Goal: Task Accomplishment & Management: Manage account settings

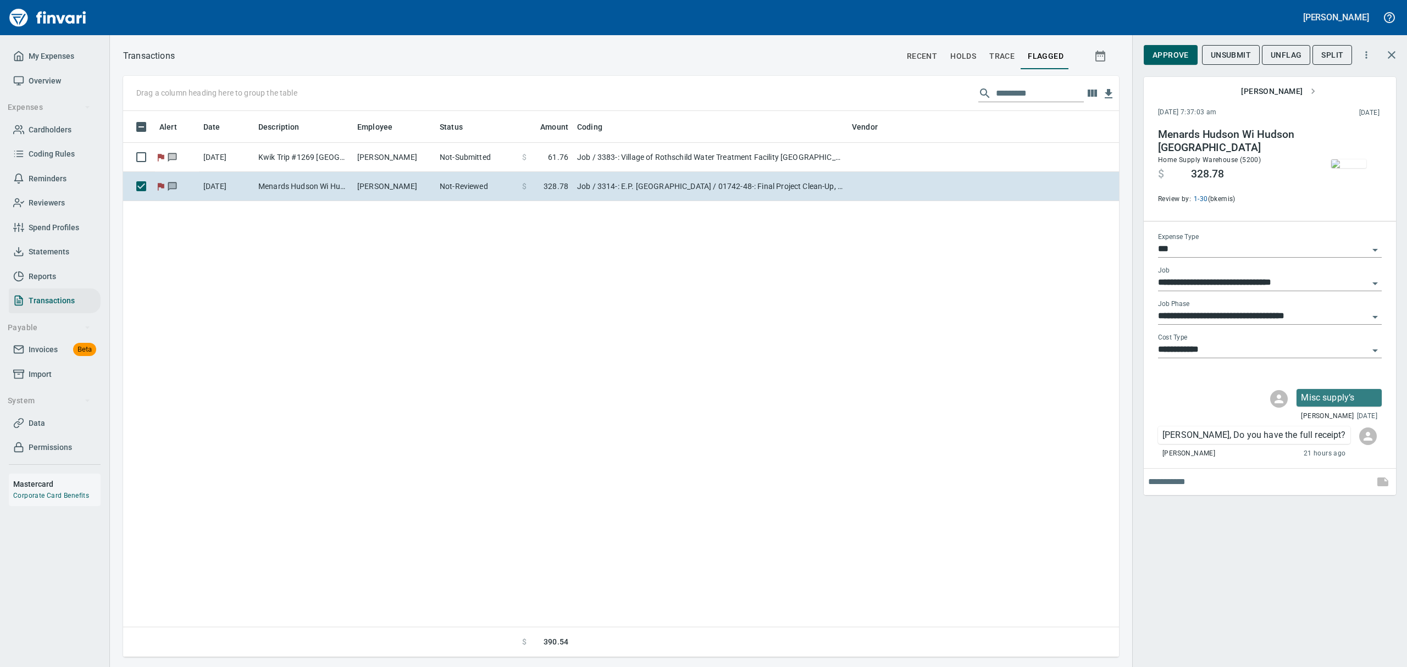
scroll to position [534, 983]
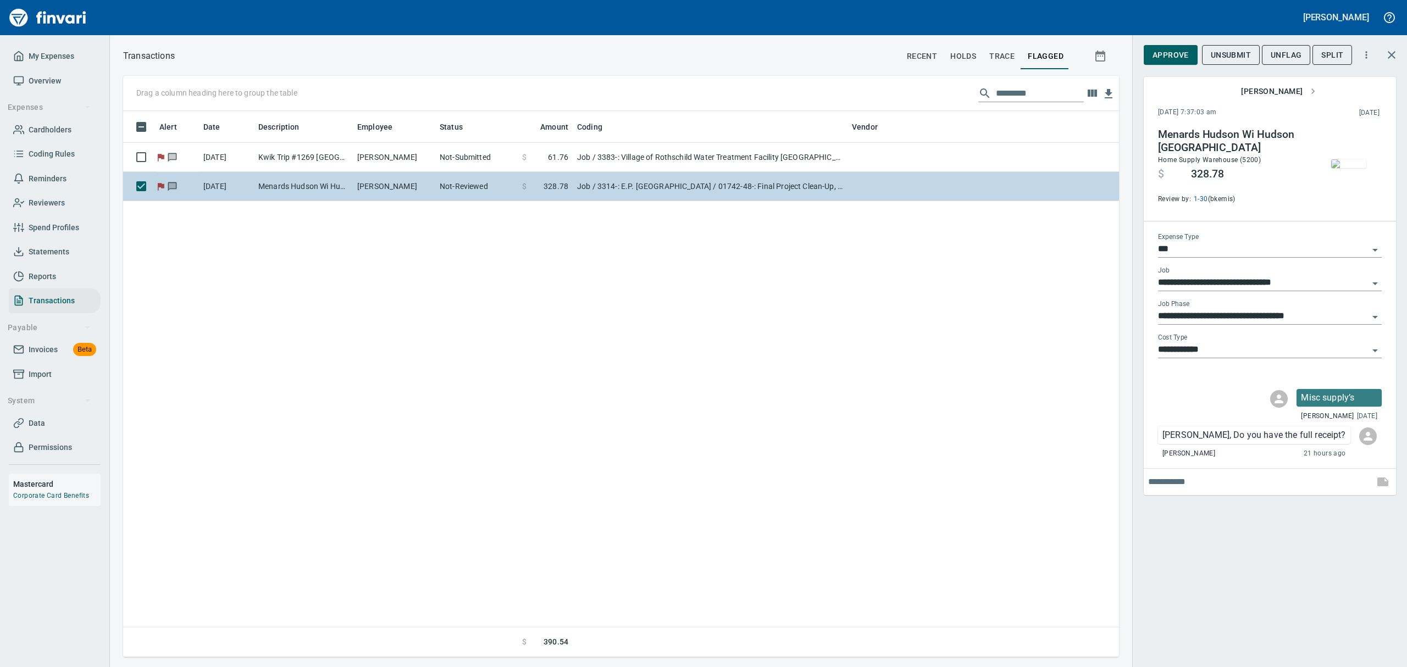
click at [425, 188] on td "[PERSON_NAME]" at bounding box center [394, 186] width 82 height 29
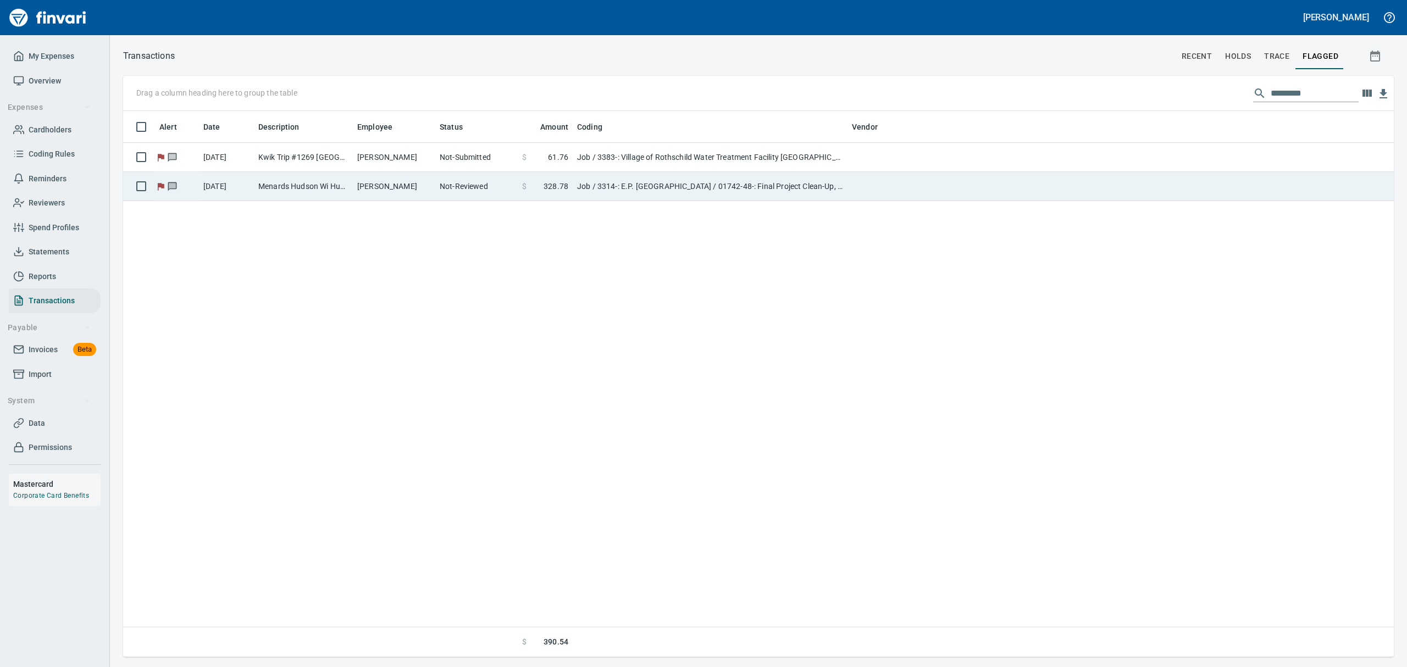
scroll to position [1, 1]
click at [425, 188] on td "[PERSON_NAME]" at bounding box center [394, 186] width 82 height 29
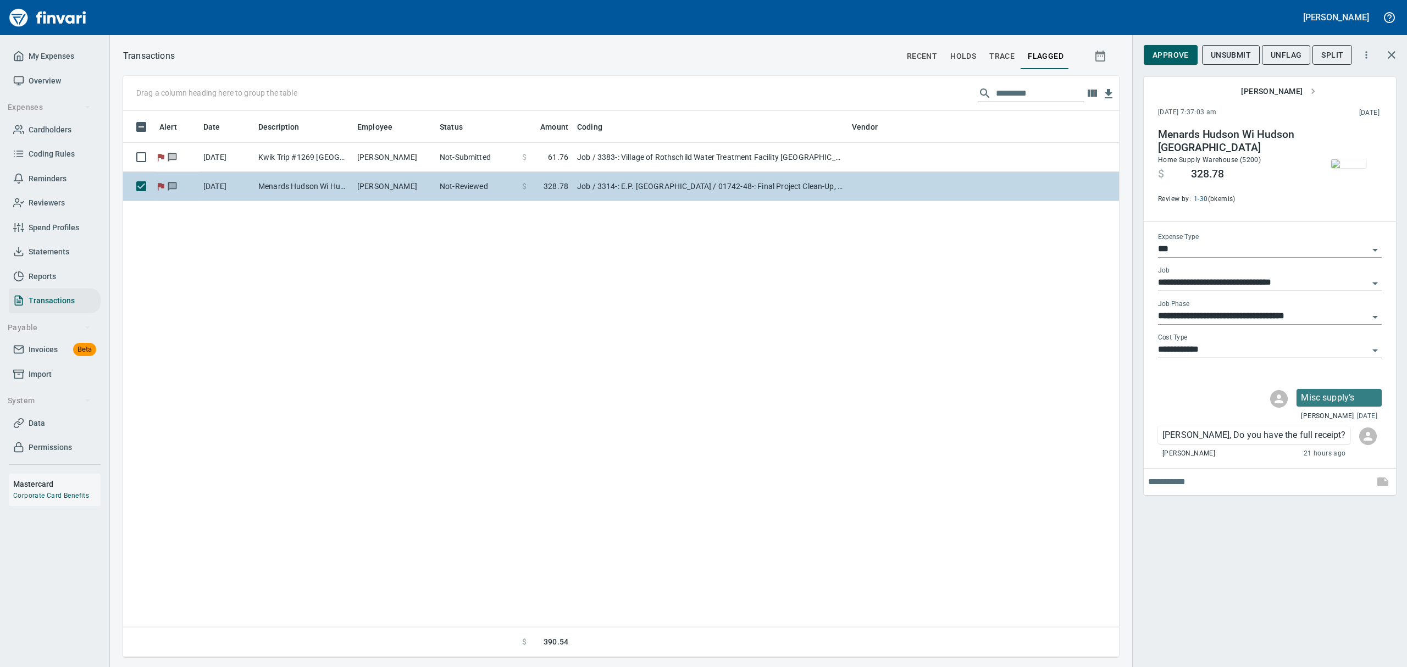
scroll to position [534, 983]
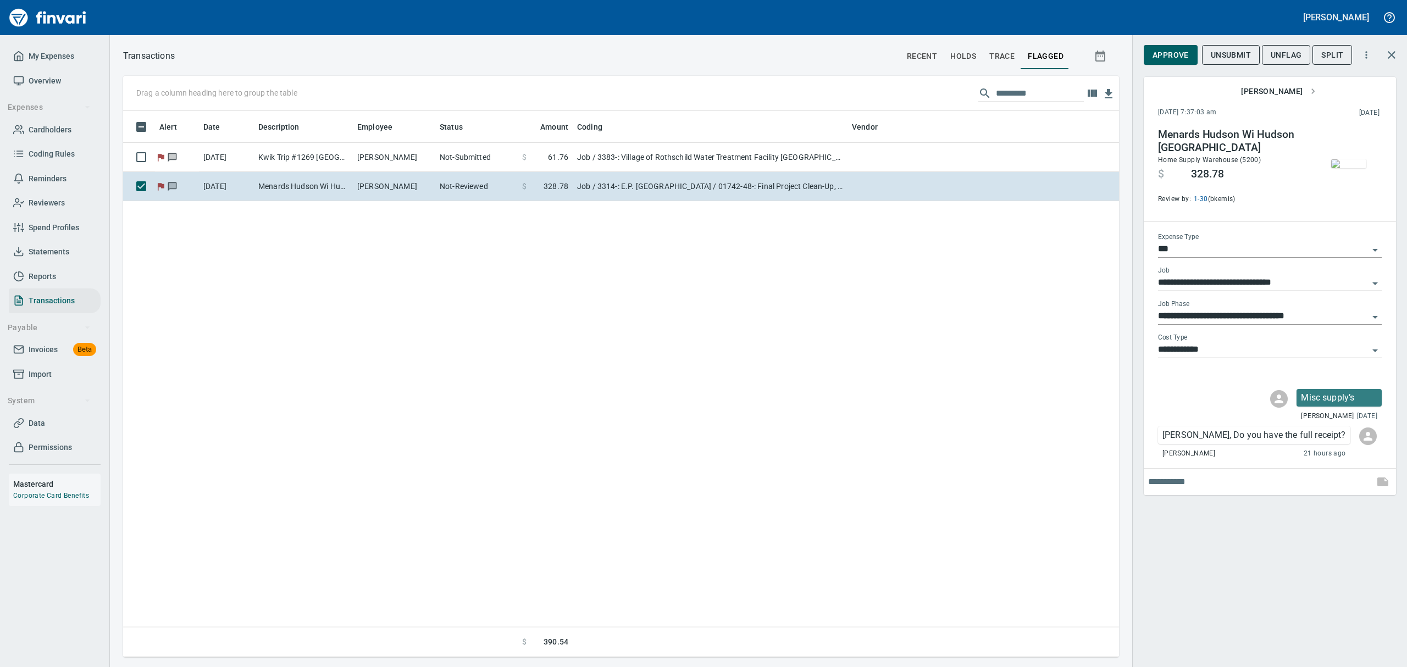
click at [1355, 165] on img "button" at bounding box center [1348, 163] width 35 height 9
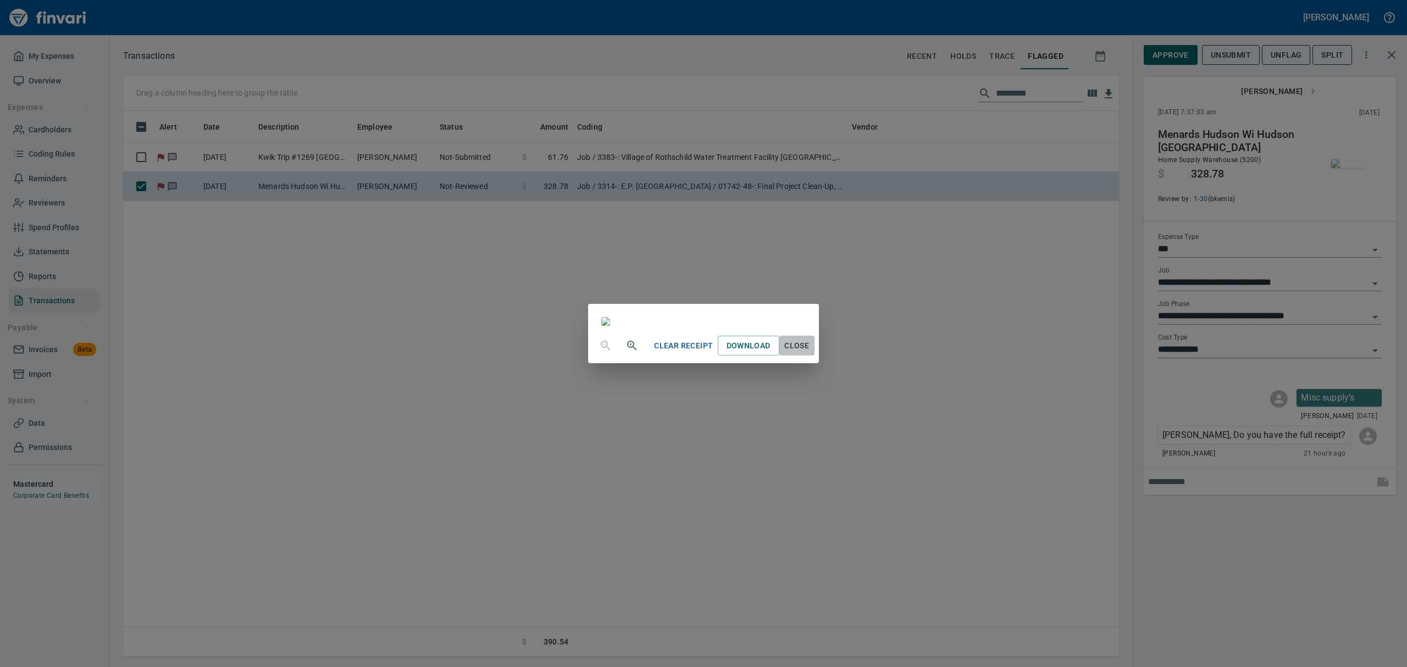
click at [810, 353] on span "Close" at bounding box center [797, 346] width 26 height 14
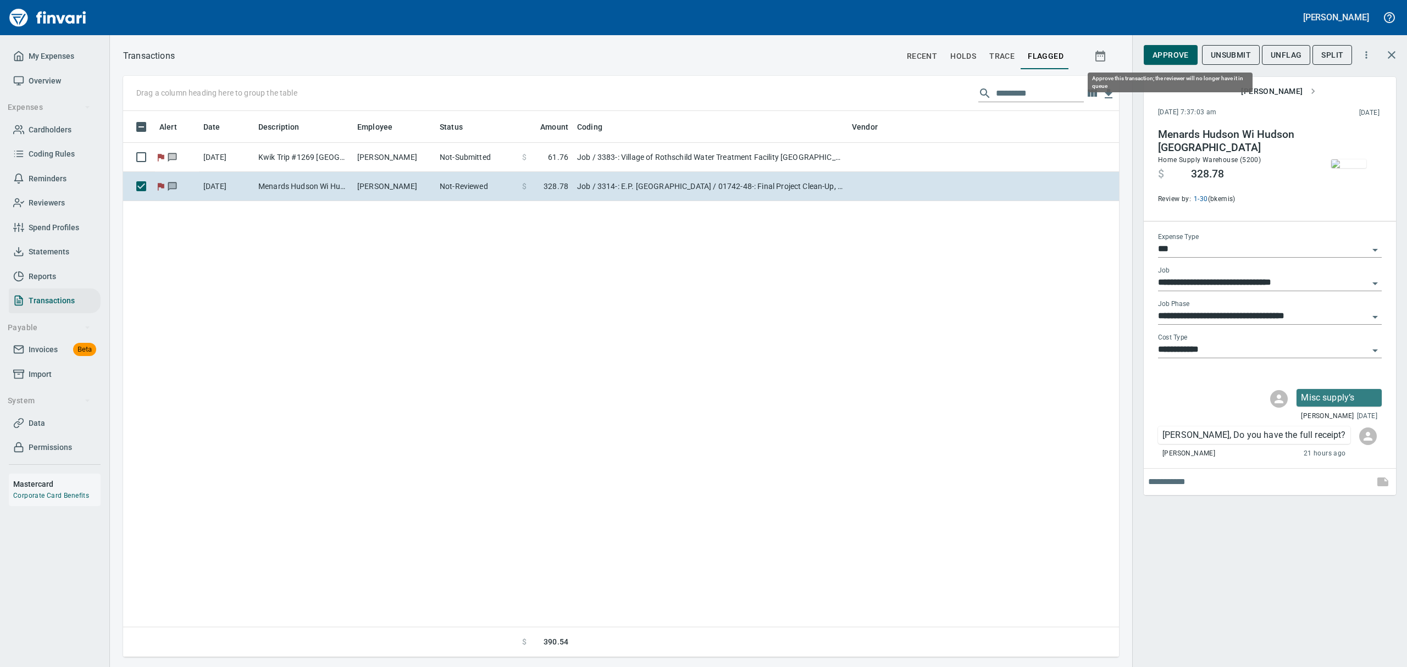
click at [1172, 55] on span "Approve" at bounding box center [1171, 55] width 36 height 14
click at [1285, 55] on span "UnFlag" at bounding box center [1277, 55] width 31 height 14
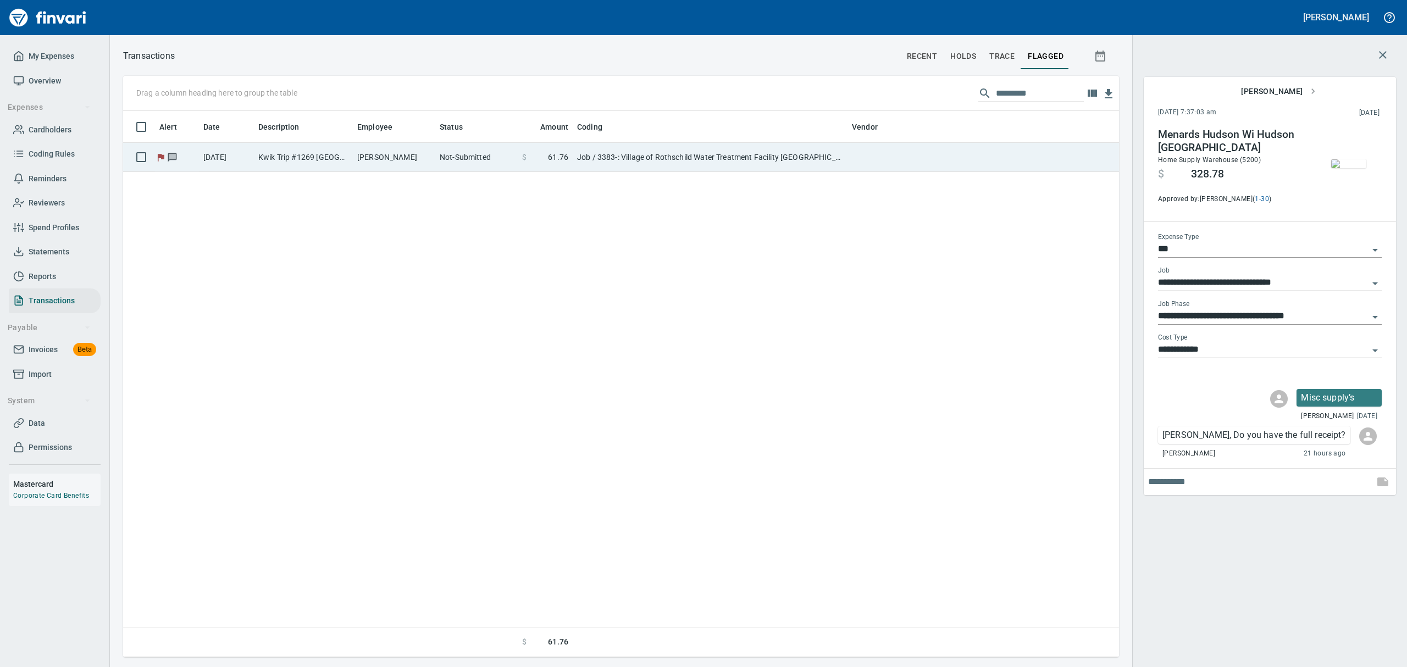
click at [429, 150] on td "[PERSON_NAME]" at bounding box center [394, 157] width 82 height 29
type input "**********"
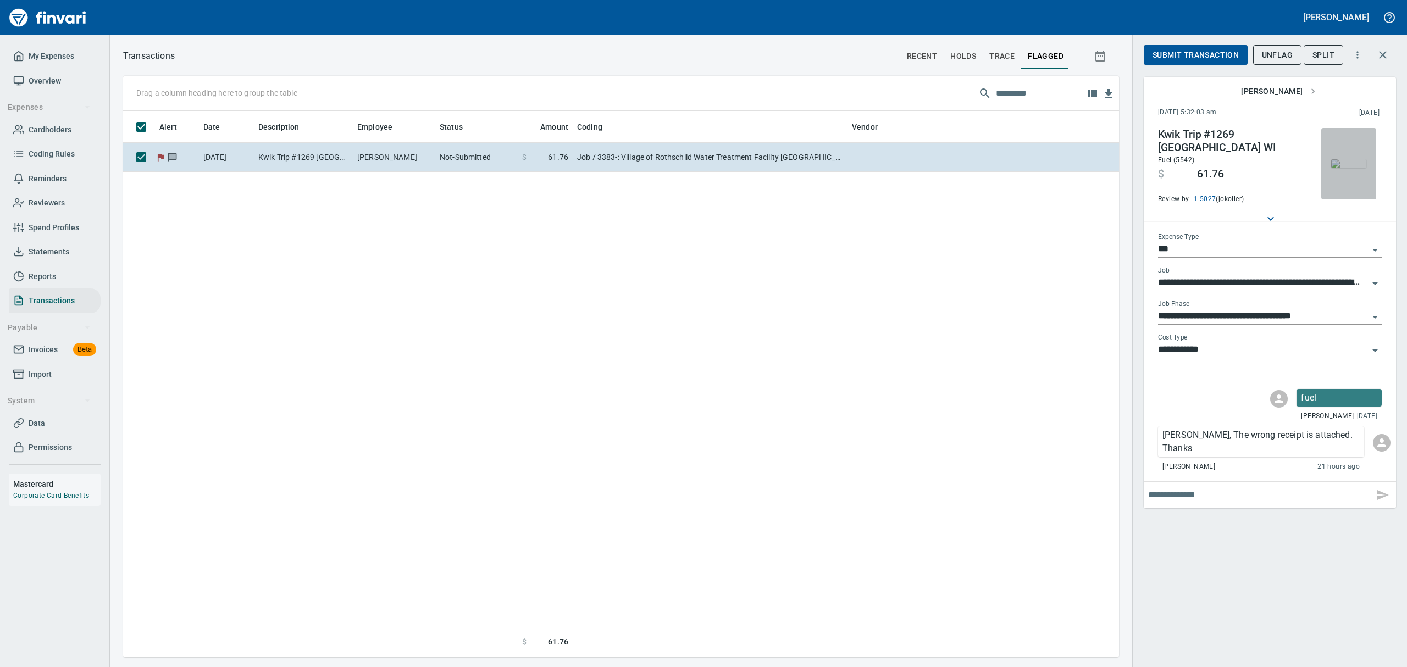
click at [1353, 165] on img "button" at bounding box center [1348, 163] width 35 height 9
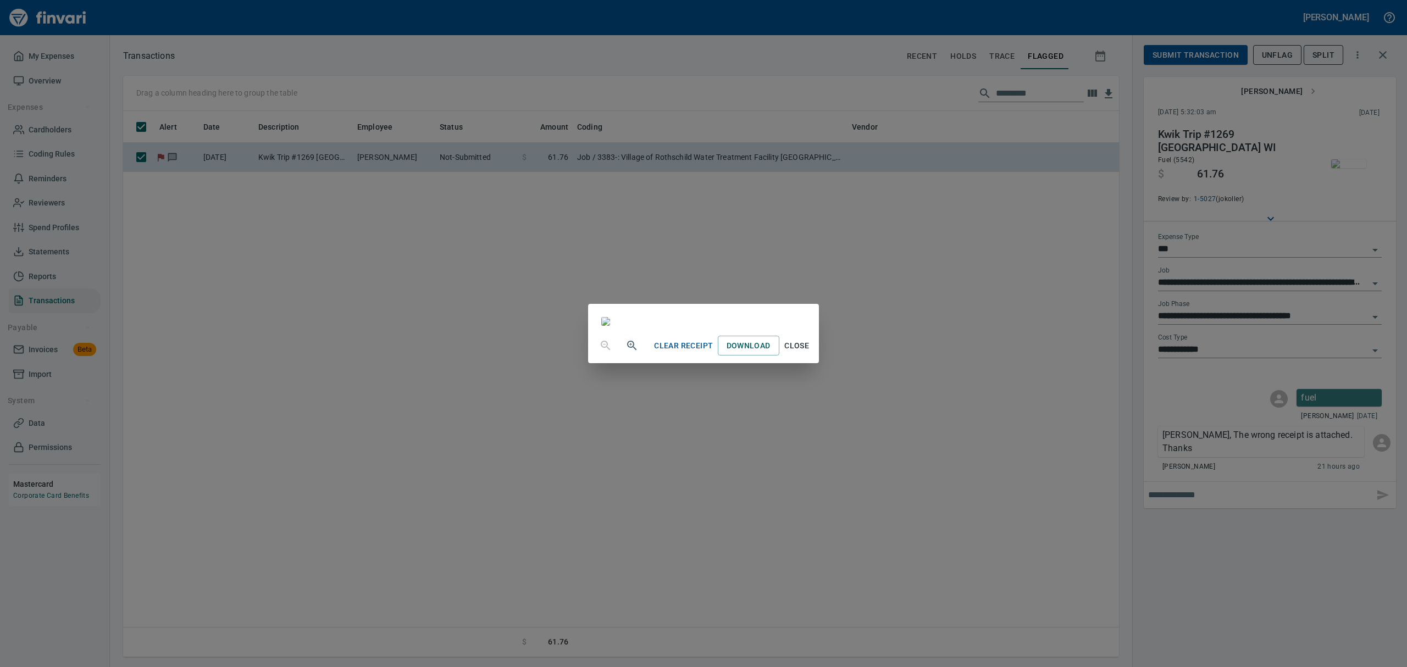
click at [810, 353] on span "Close" at bounding box center [797, 346] width 26 height 14
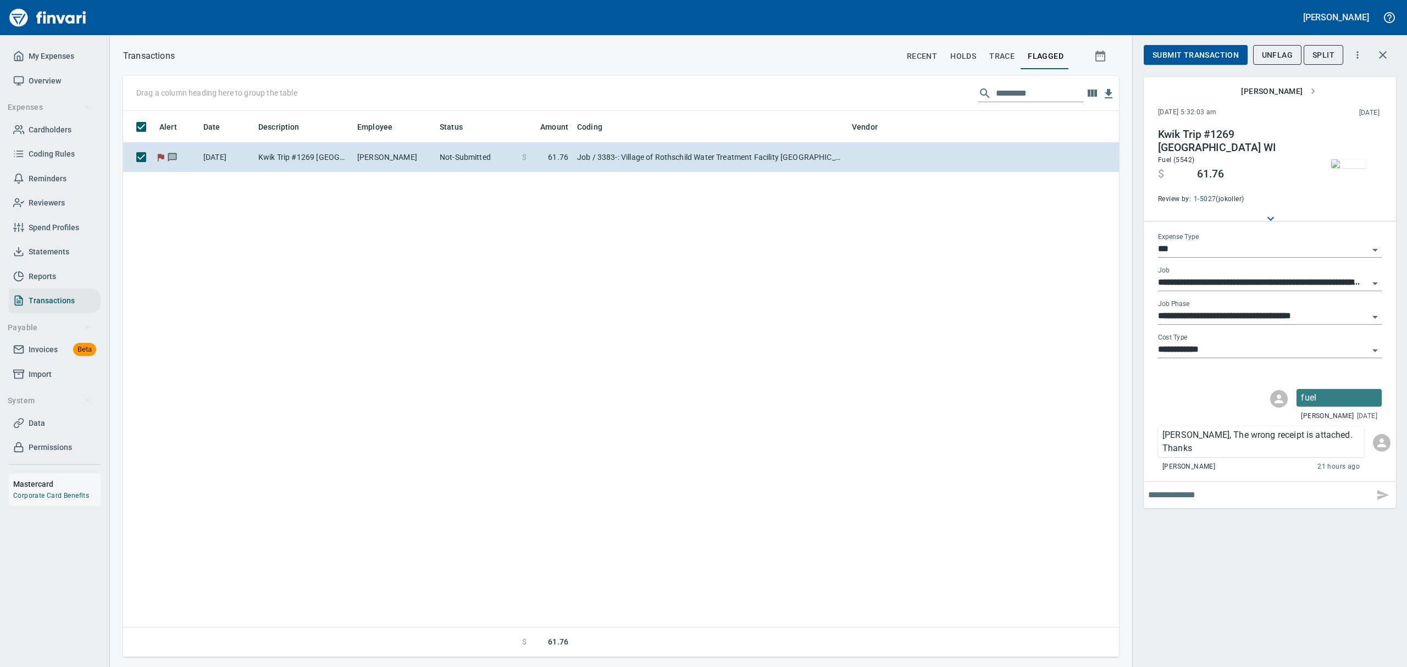
click at [1342, 168] on img "button" at bounding box center [1348, 163] width 35 height 9
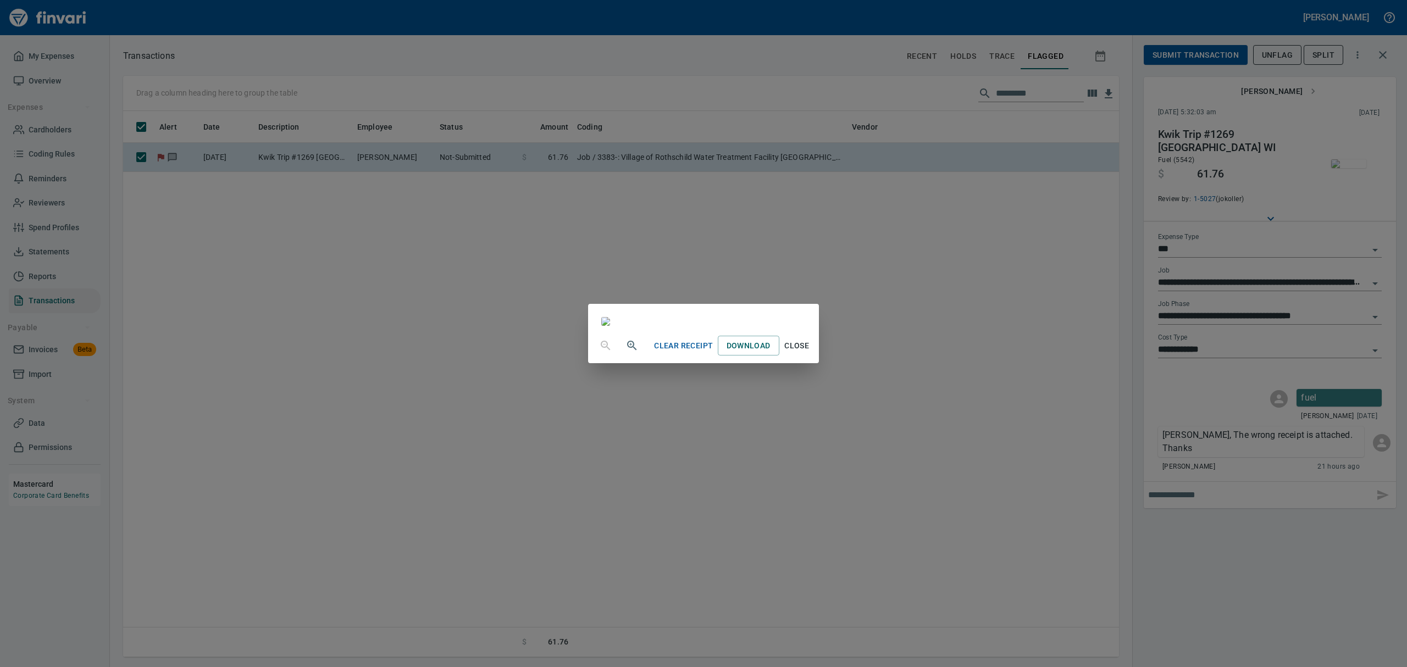
click at [713, 353] on span "Clear Receipt" at bounding box center [683, 346] width 59 height 14
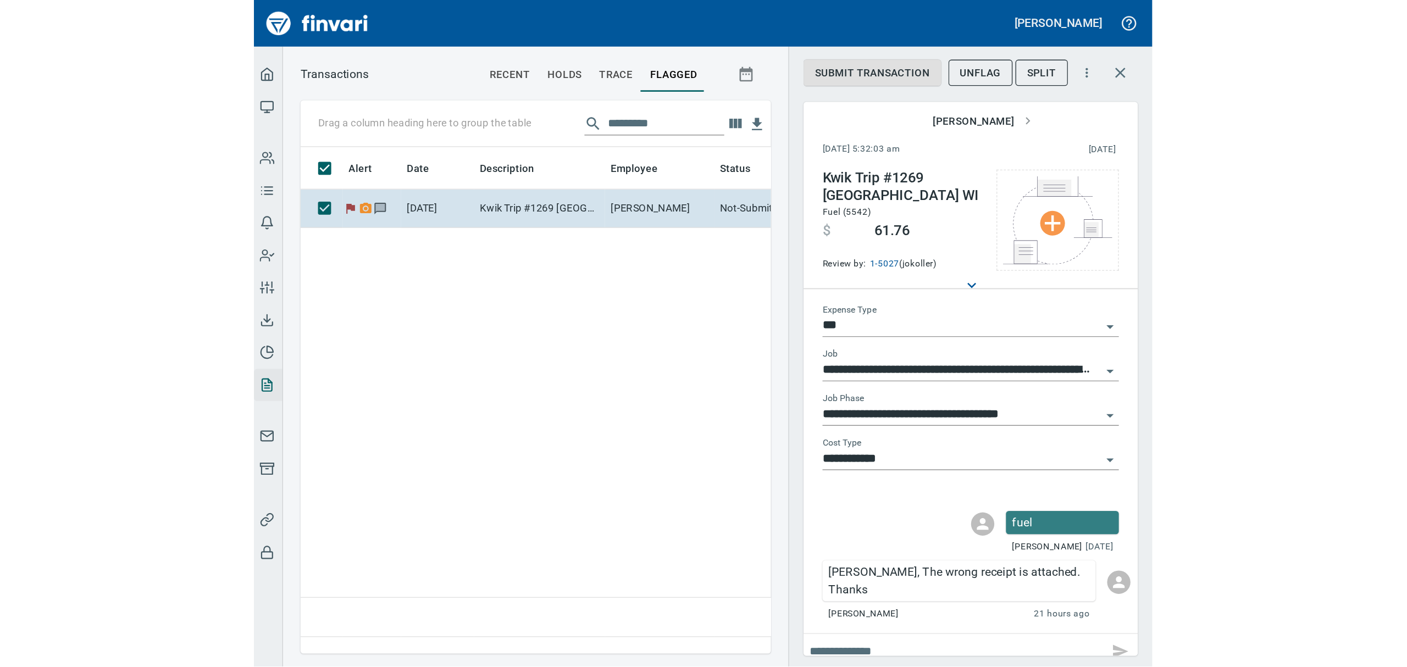
scroll to position [534, 983]
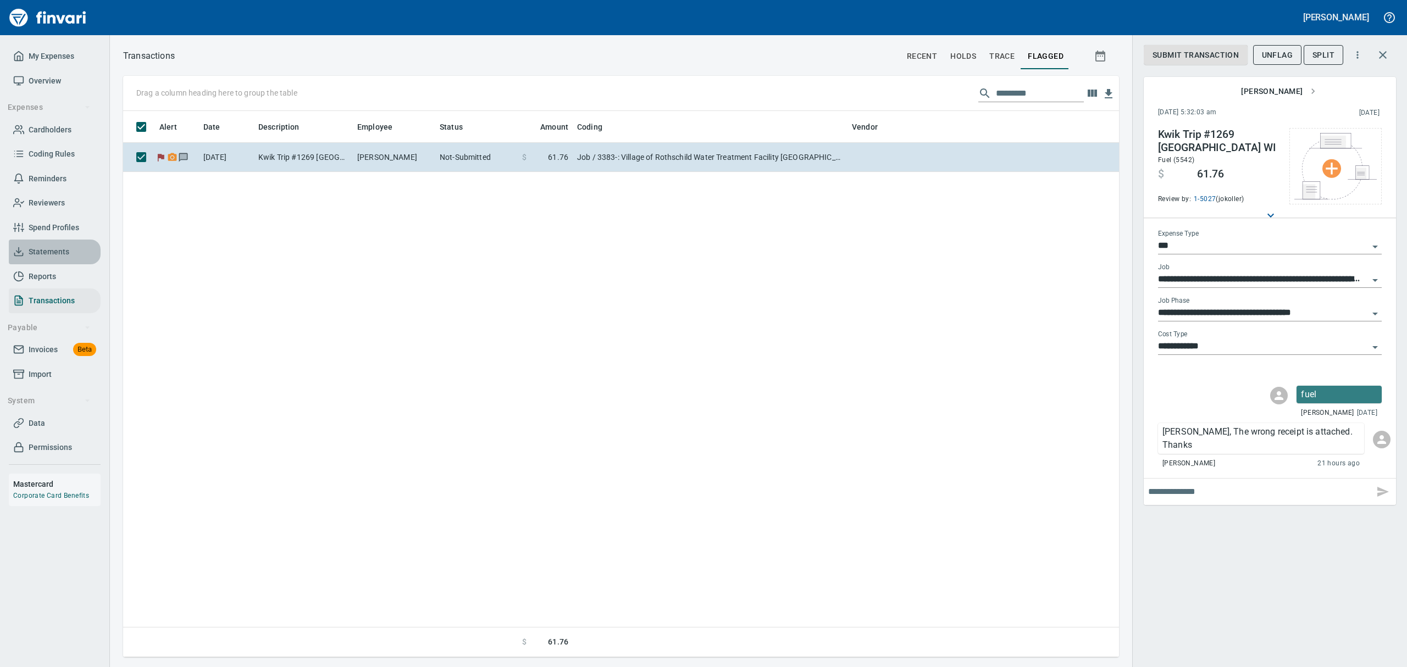
click at [47, 253] on span "Statements" at bounding box center [49, 252] width 41 height 14
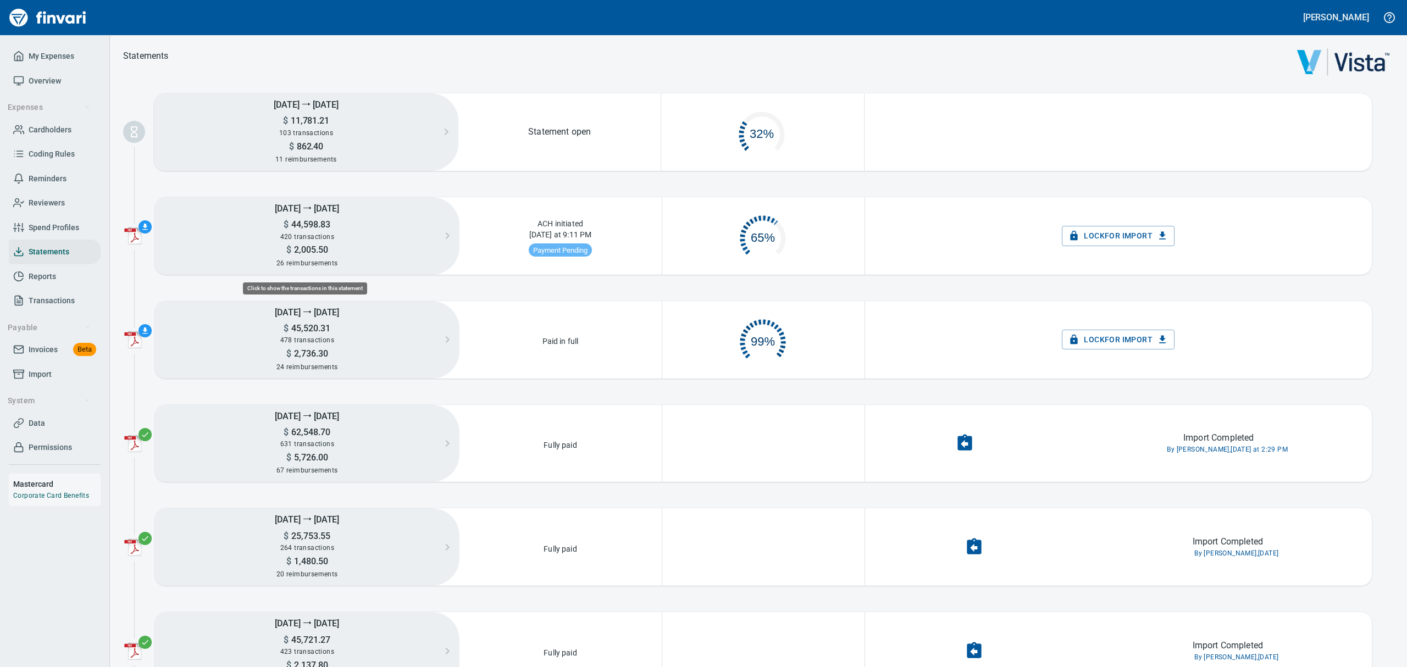
scroll to position [51, 187]
click at [36, 78] on span "Overview" at bounding box center [45, 81] width 32 height 14
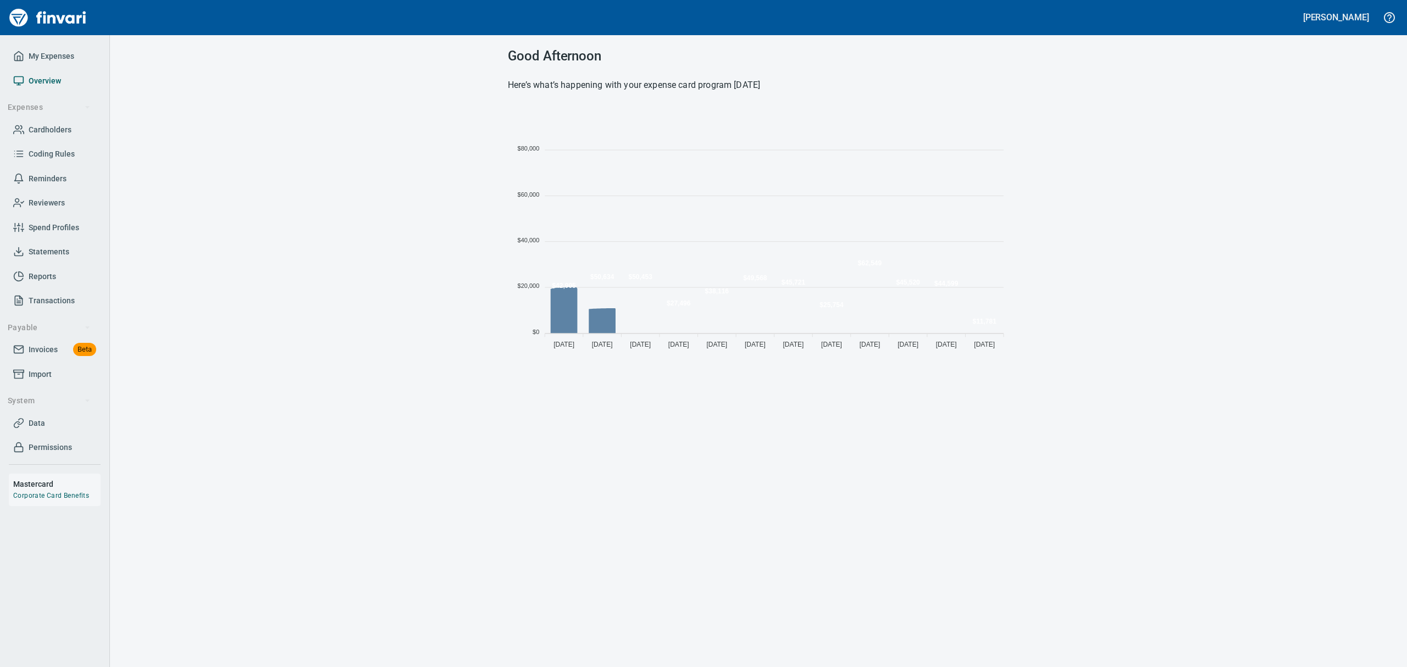
scroll to position [243, 489]
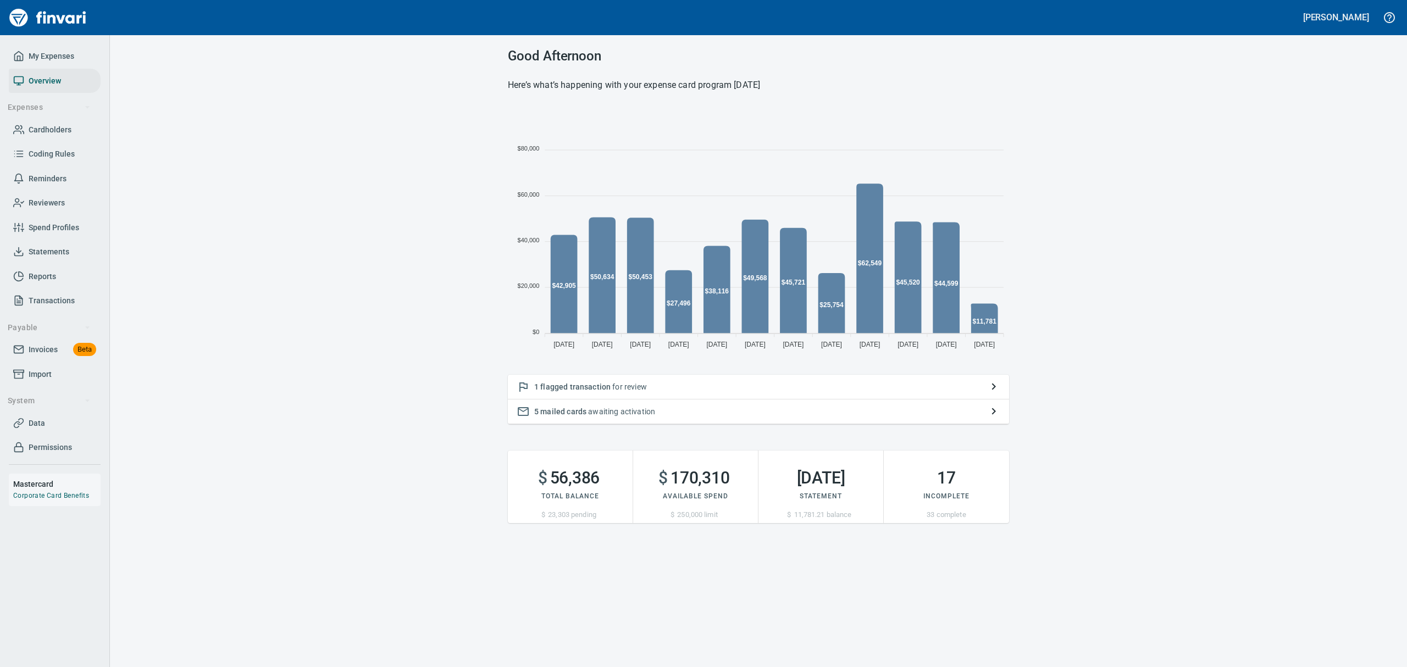
click at [591, 385] on span "flagged transaction" at bounding box center [575, 387] width 70 height 9
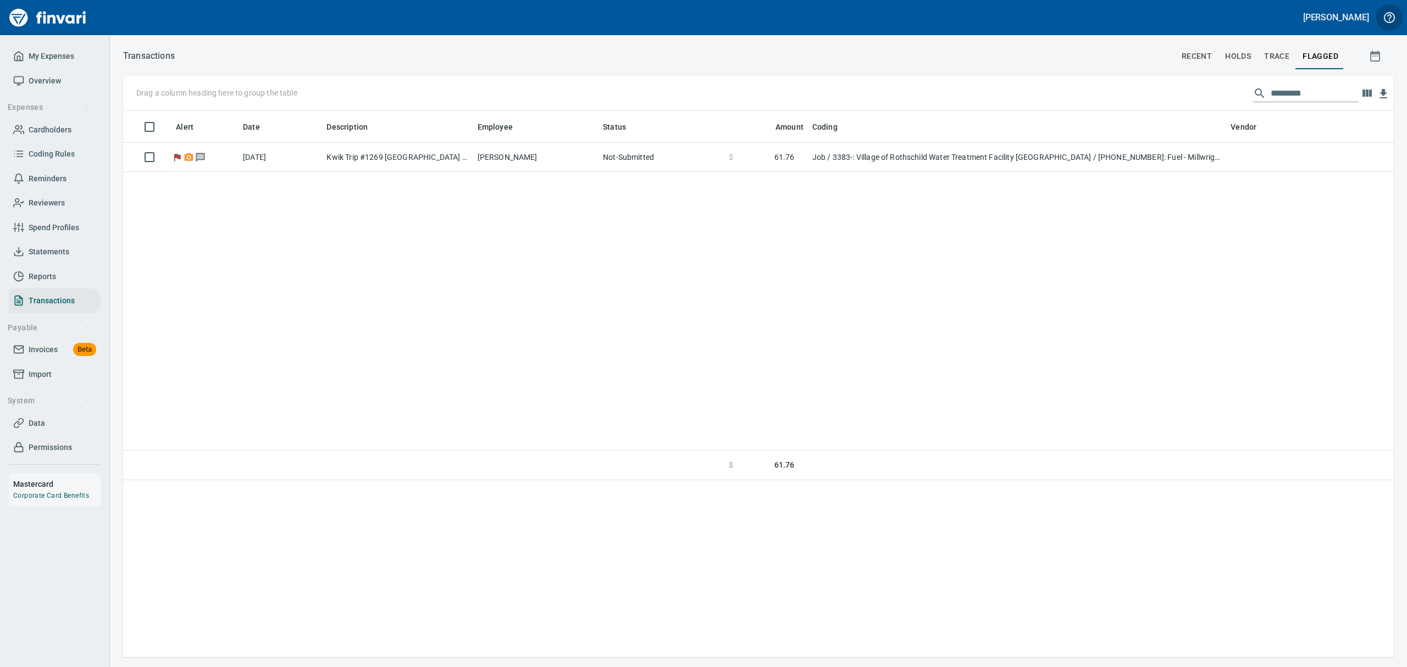
scroll to position [534, 1258]
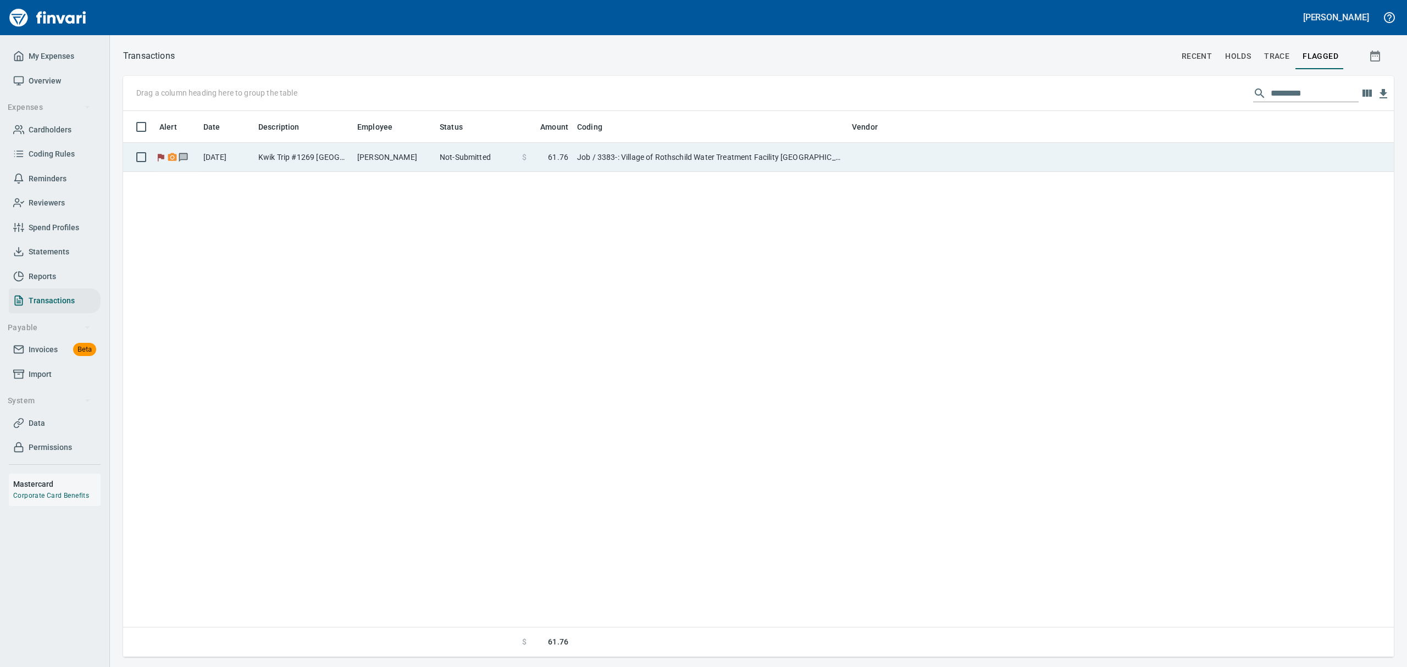
click at [368, 154] on td "[PERSON_NAME]" at bounding box center [394, 157] width 82 height 29
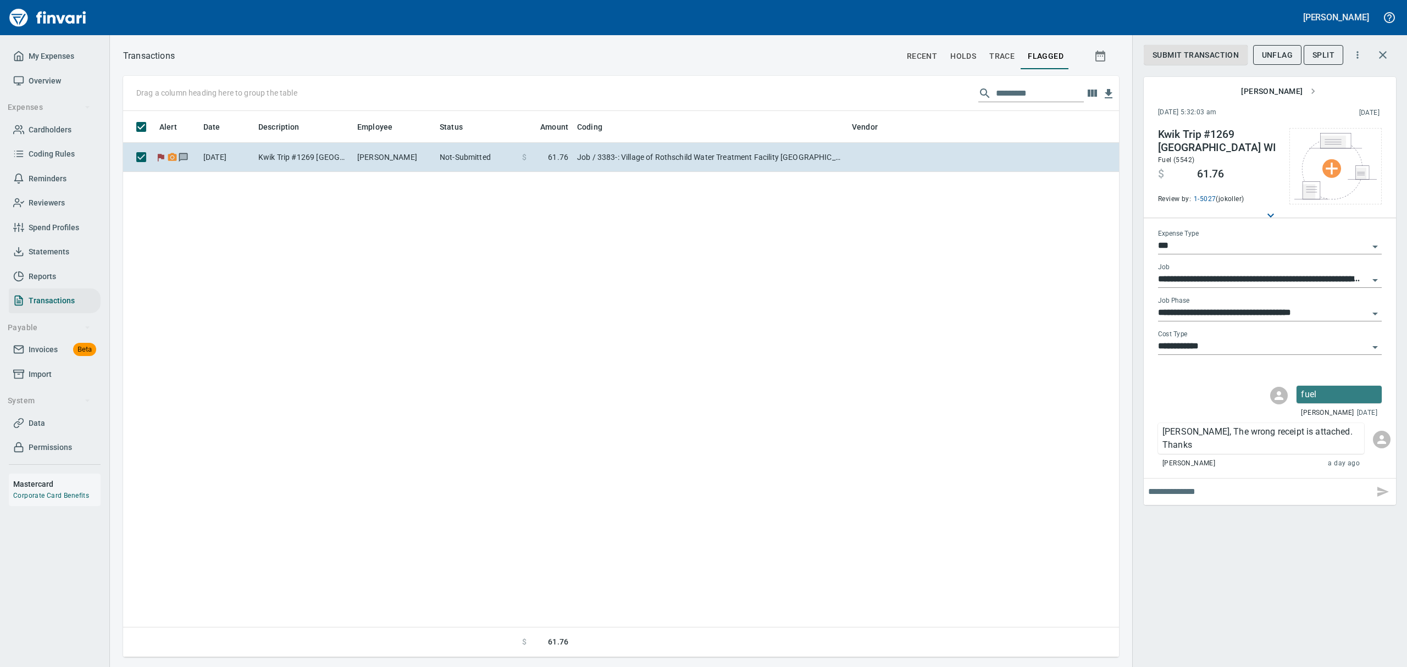
scroll to position [534, 983]
click at [58, 126] on span "Cardholders" at bounding box center [50, 130] width 43 height 14
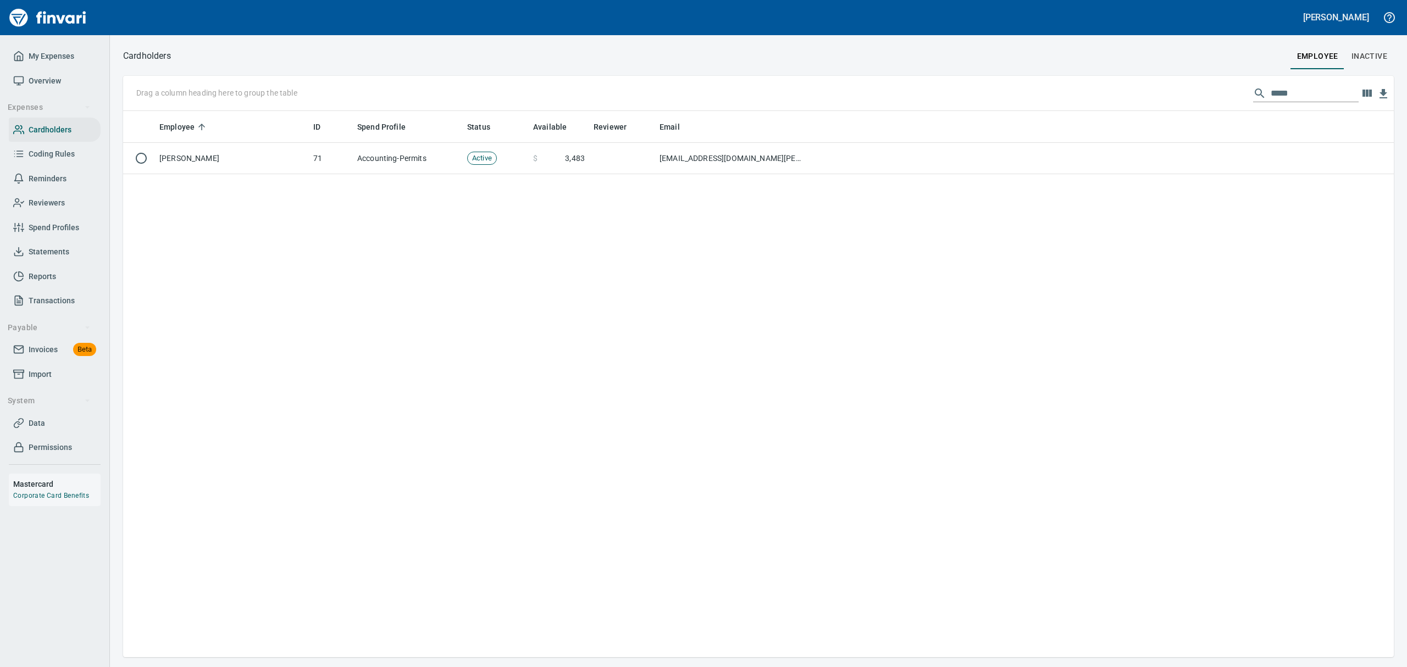
scroll to position [534, 1258]
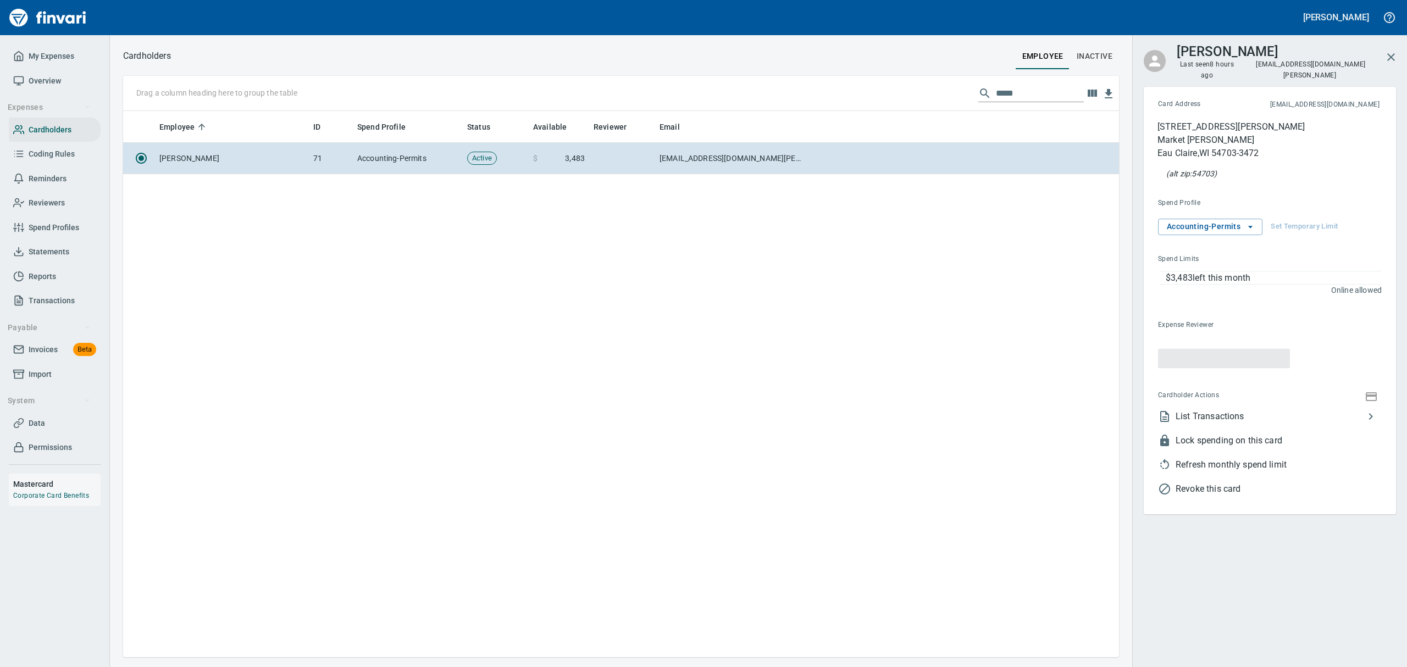
scroll to position [534, 983]
click at [1188, 399] on span "List Transactions" at bounding box center [1270, 405] width 189 height 13
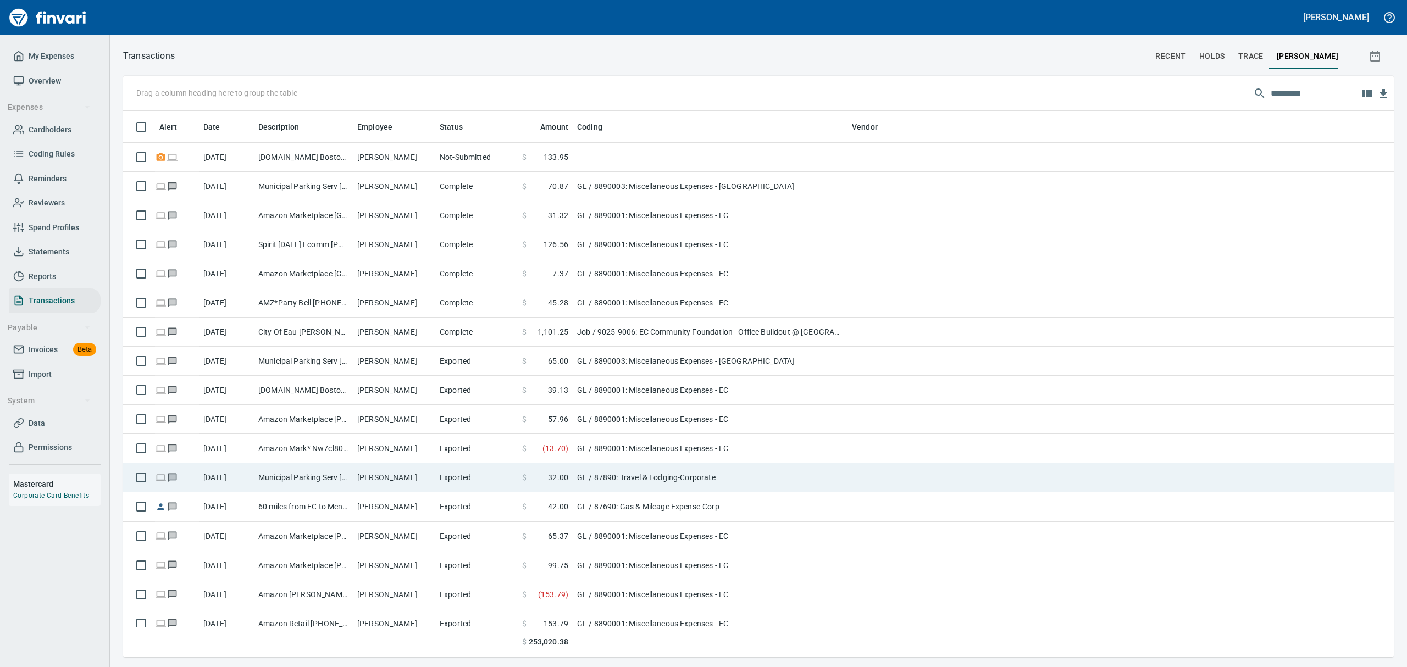
scroll to position [534, 1246]
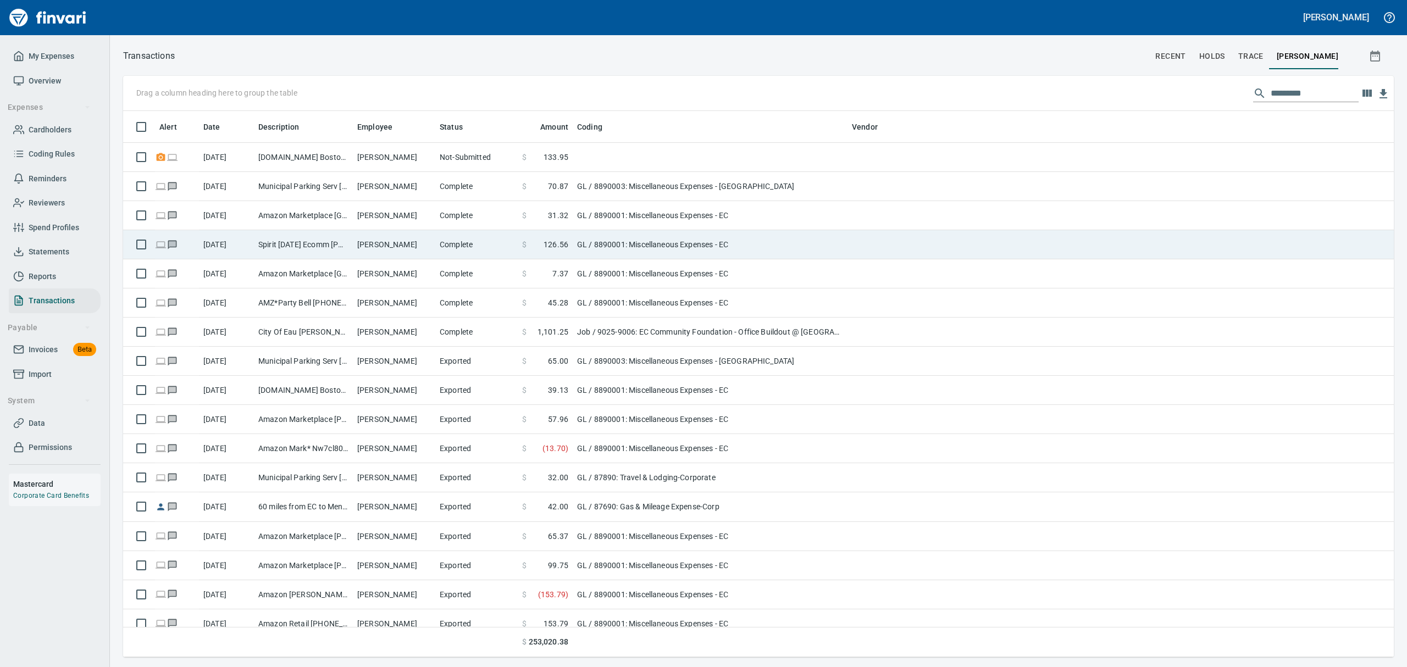
click at [446, 240] on td "Complete" at bounding box center [476, 244] width 82 height 29
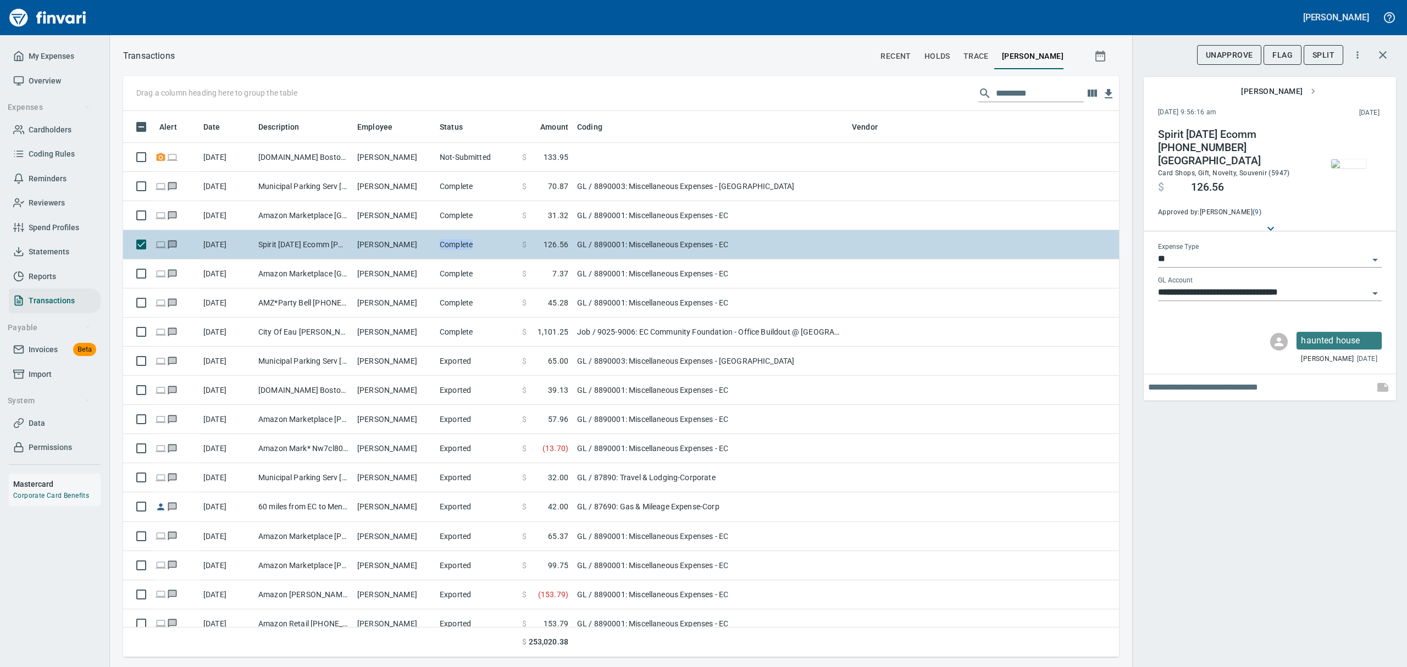
click at [446, 240] on td "Complete" at bounding box center [476, 244] width 82 height 29
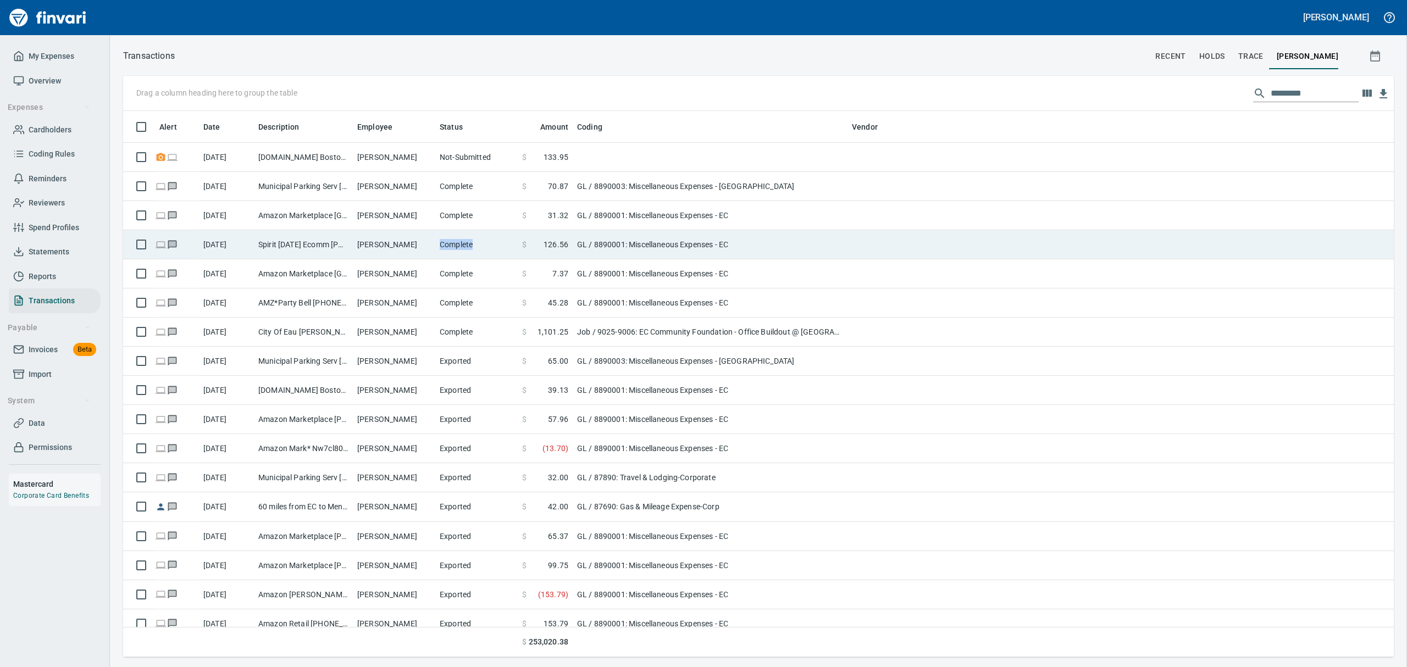
scroll to position [1, 1]
click at [446, 240] on td "Complete" at bounding box center [476, 244] width 82 height 29
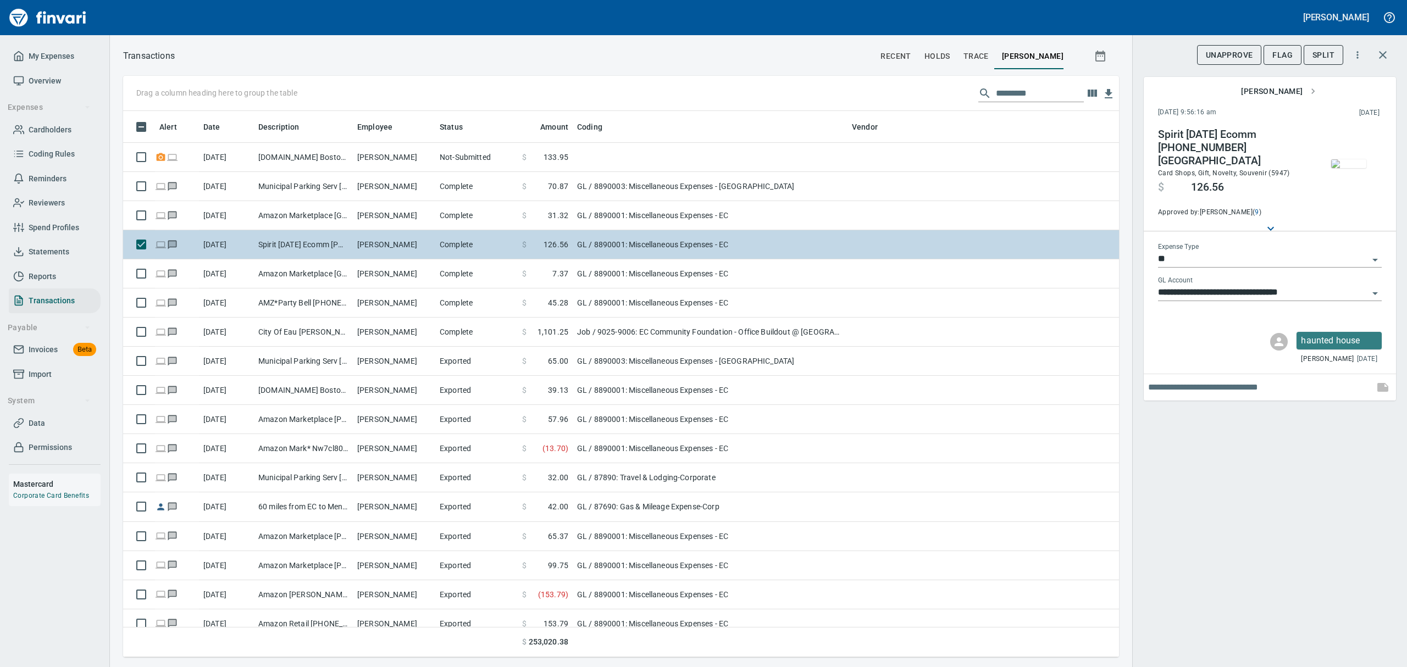
scroll to position [534, 971]
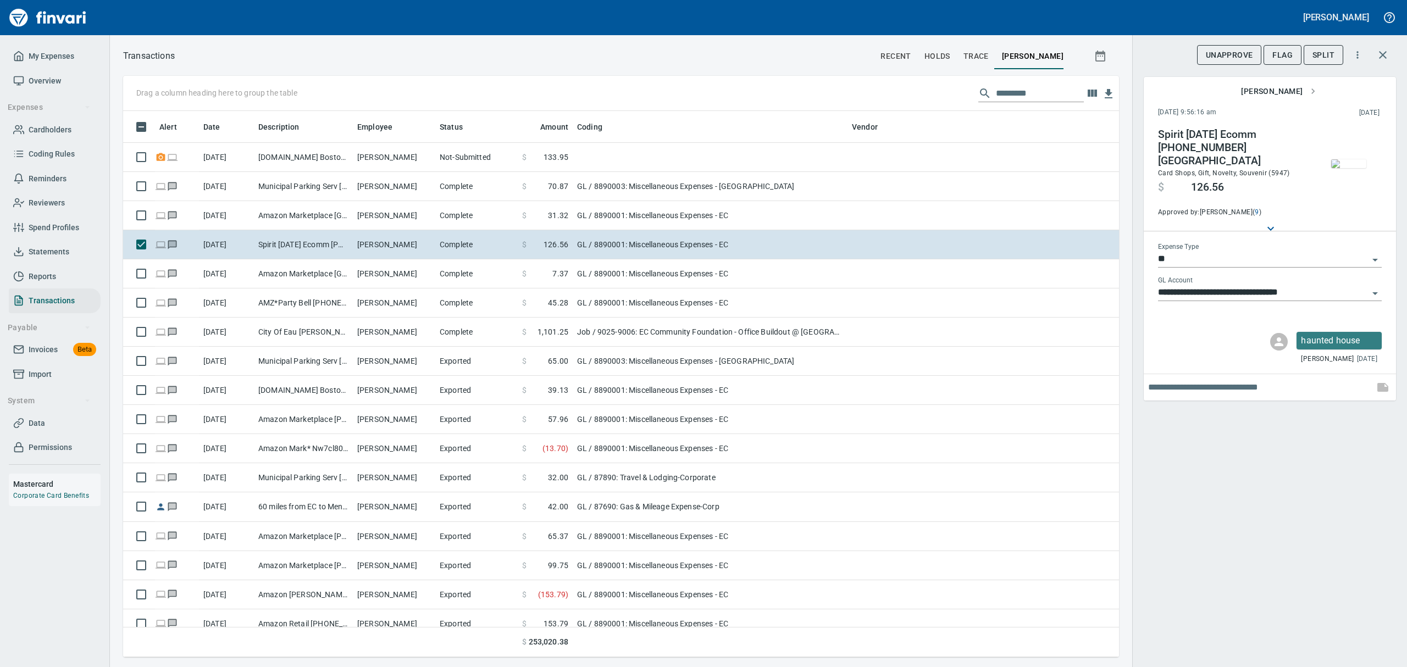
click at [1351, 168] on img "button" at bounding box center [1348, 163] width 35 height 9
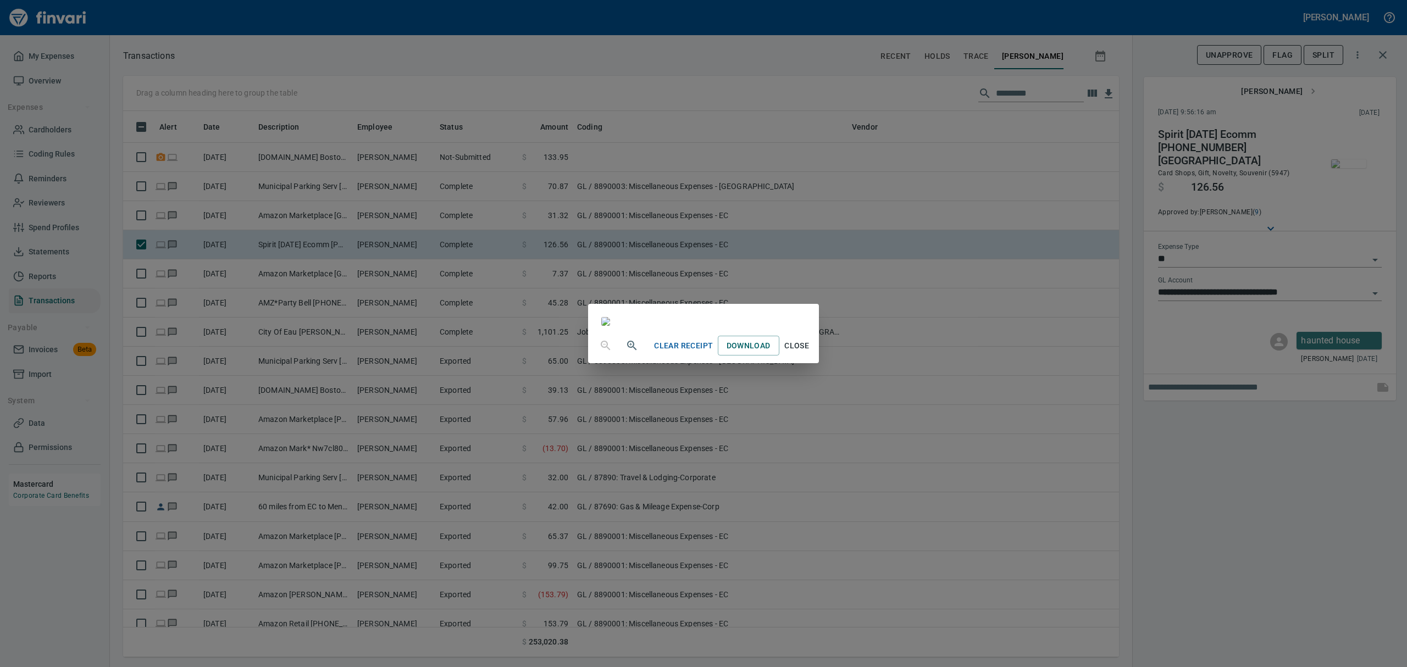
scroll to position [1759, 0]
click at [810, 353] on span "Close" at bounding box center [797, 346] width 26 height 14
